Goal: Task Accomplishment & Management: Manage account settings

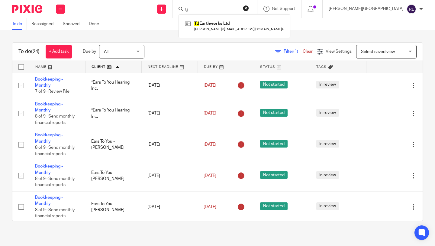
type input "tj"
click at [245, 20] on link at bounding box center [235, 26] width 102 height 14
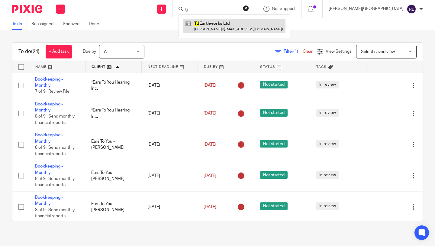
click at [244, 24] on link at bounding box center [235, 26] width 102 height 14
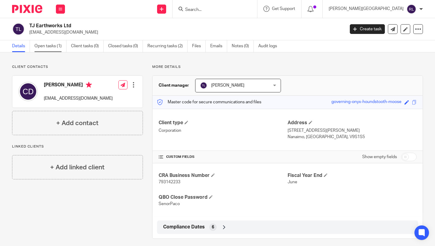
click at [54, 44] on link "Open tasks (1)" at bounding box center [50, 46] width 32 height 12
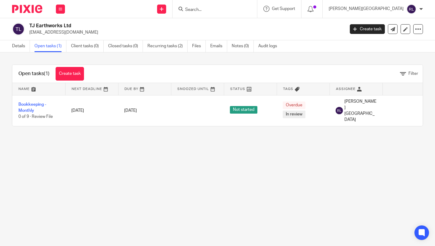
click at [239, 11] on input "Search" at bounding box center [212, 9] width 54 height 5
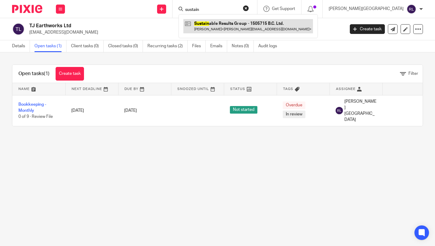
type input "sustain"
click at [266, 26] on link at bounding box center [249, 26] width 130 height 14
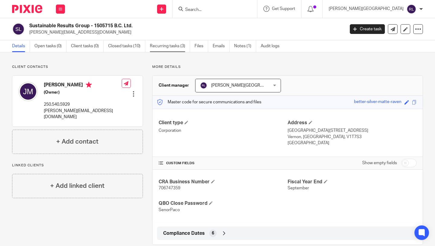
click at [164, 47] on link "Recurring tasks (3)" at bounding box center [170, 46] width 40 height 12
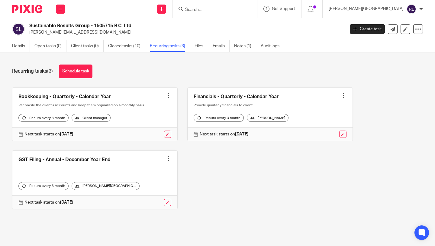
click at [34, 9] on img at bounding box center [27, 9] width 30 height 8
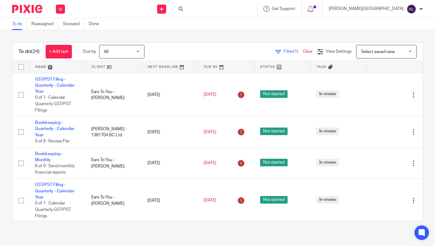
click at [106, 66] on link at bounding box center [114, 67] width 56 height 12
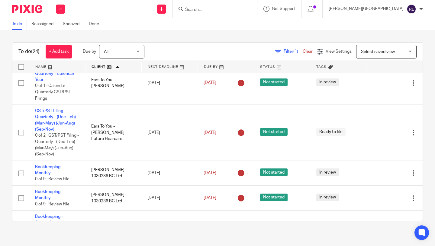
scroll to position [177, 0]
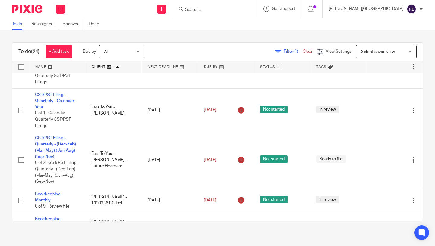
click at [239, 11] on input "Search" at bounding box center [212, 9] width 54 height 5
type input "avenue"
click at [241, 26] on link at bounding box center [235, 26] width 102 height 14
click at [248, 26] on link at bounding box center [235, 26] width 102 height 14
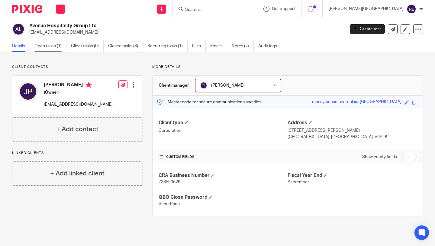
click at [45, 47] on link "Open tasks (1)" at bounding box center [50, 46] width 32 height 12
